Goal: Task Accomplishment & Management: Use online tool/utility

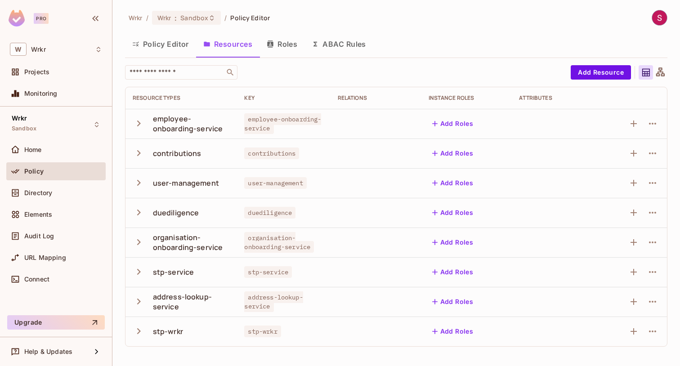
click at [135, 242] on icon "button" at bounding box center [139, 242] width 12 height 12
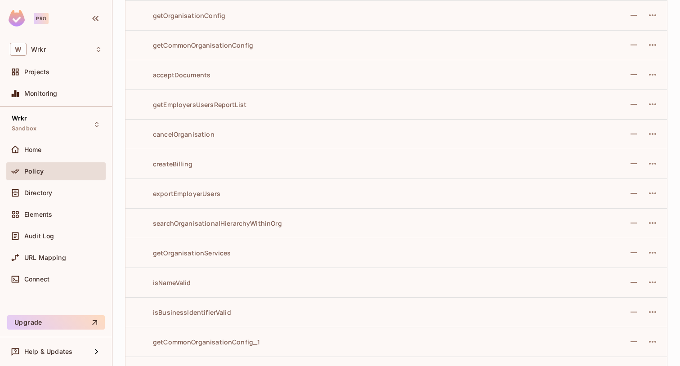
scroll to position [1115, 0]
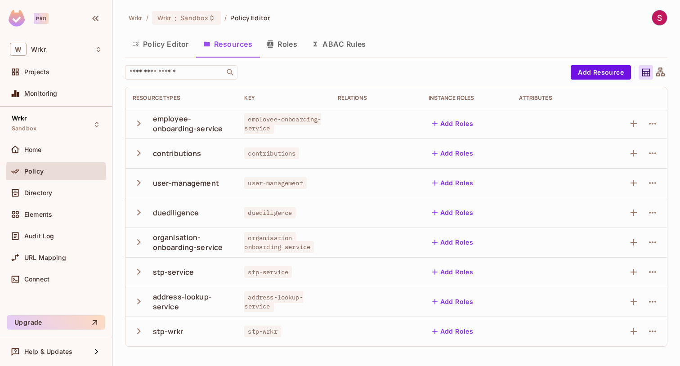
click at [140, 241] on icon "button" at bounding box center [139, 242] width 12 height 12
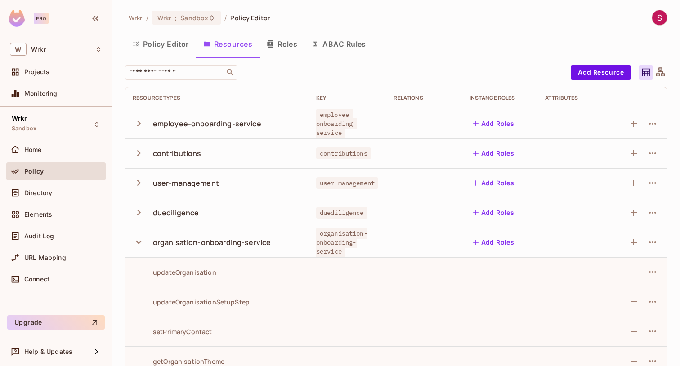
click at [142, 243] on icon "button" at bounding box center [139, 242] width 12 height 12
